Goal: Register for event/course

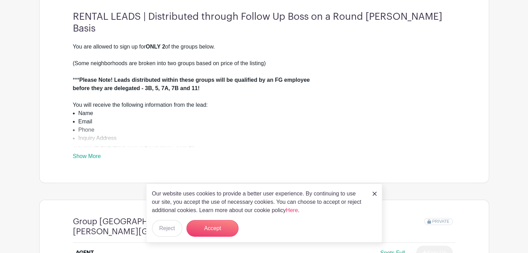
scroll to position [229, 0]
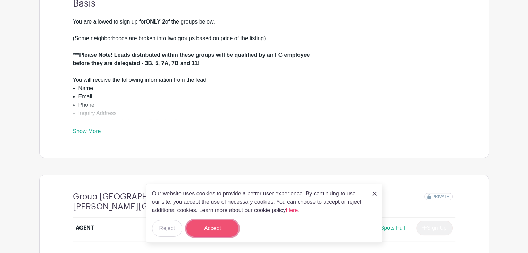
click at [224, 225] on button "Accept" at bounding box center [212, 228] width 52 height 17
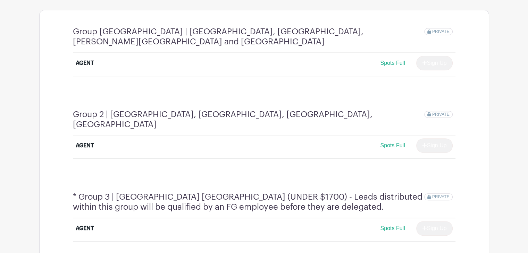
scroll to position [397, 0]
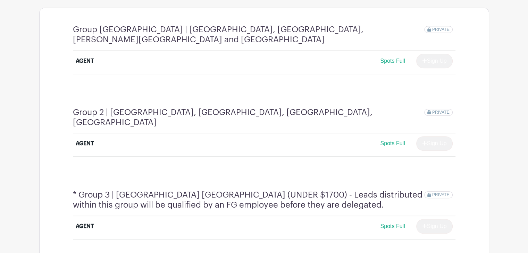
click at [225, 51] on li "AGENT Spots Full Sign Up" at bounding box center [264, 62] width 383 height 23
drag, startPoint x: 143, startPoint y: 56, endPoint x: 133, endPoint y: 55, distance: 10.5
click at [136, 57] on div "AGENT" at bounding box center [123, 61] width 94 height 8
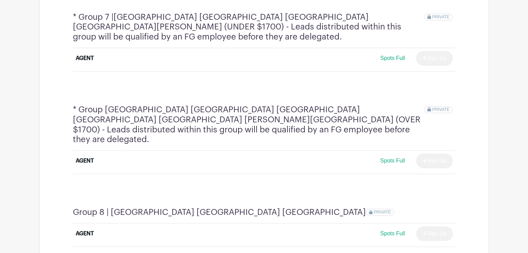
scroll to position [983, 0]
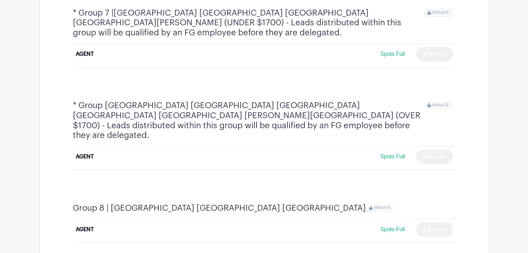
click at [86, 223] on div "AGENT Spots Full Sign Up" at bounding box center [264, 231] width 377 height 17
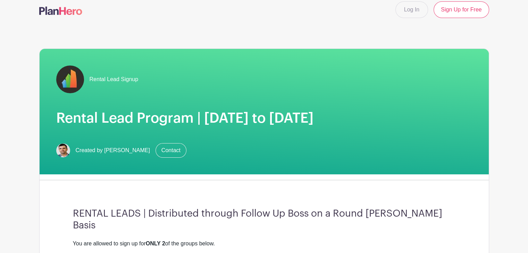
scroll to position [0, 0]
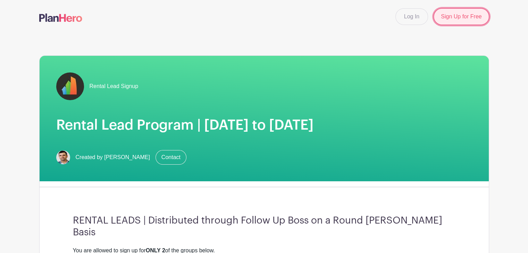
click at [457, 16] on link "Sign Up for Free" at bounding box center [461, 16] width 55 height 17
